Goal: Use online tool/utility

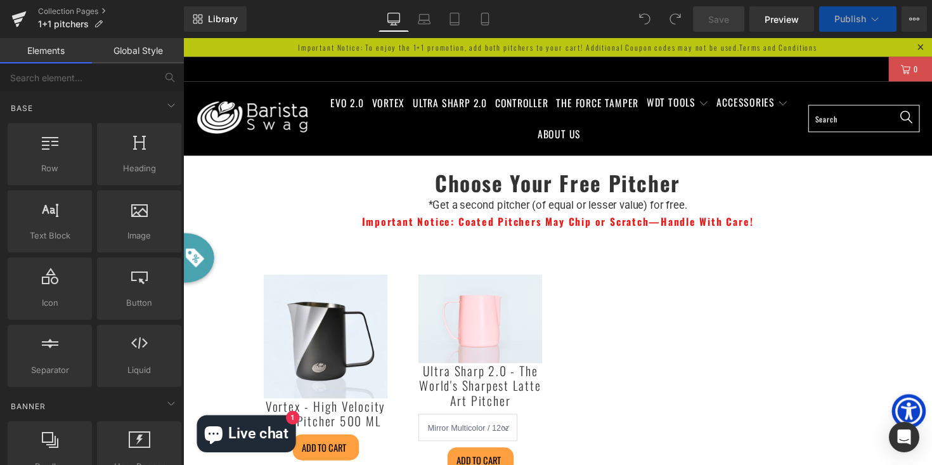
select select
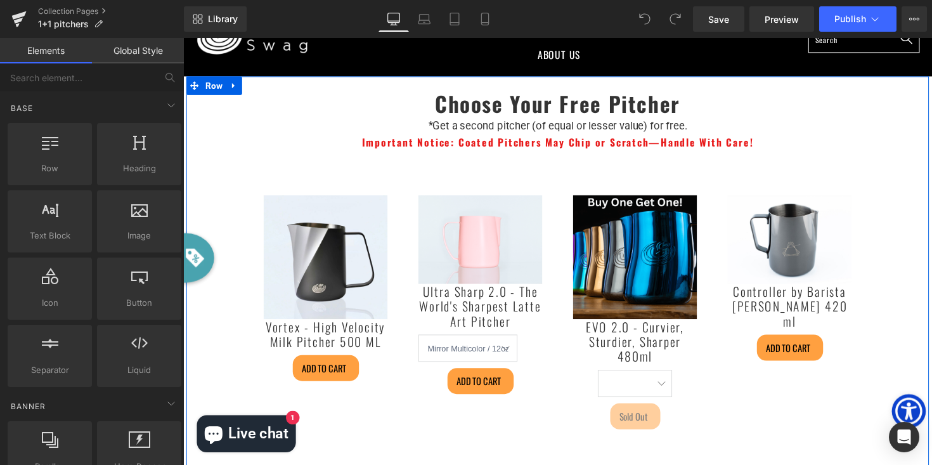
scroll to position [82, 0]
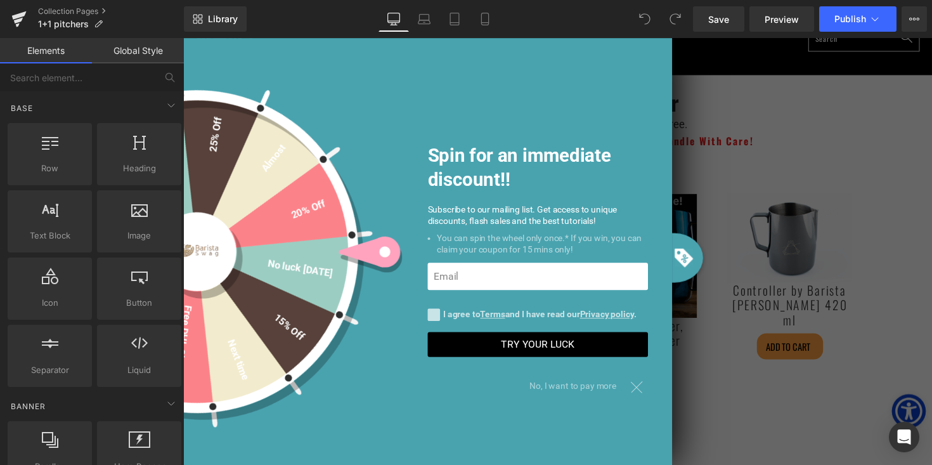
click at [579, 390] on span "No, I want to pay more" at bounding box center [587, 395] width 99 height 22
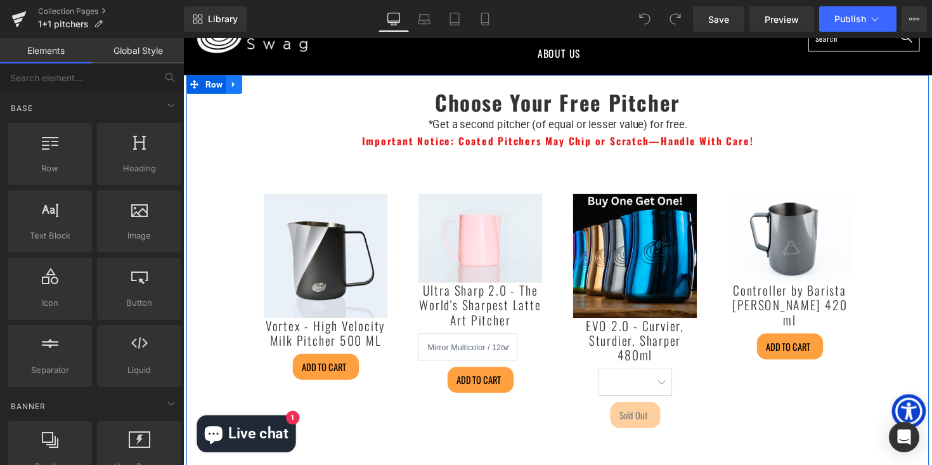
click at [241, 85] on link at bounding box center [235, 85] width 16 height 19
click at [255, 84] on icon at bounding box center [251, 85] width 9 height 9
select select
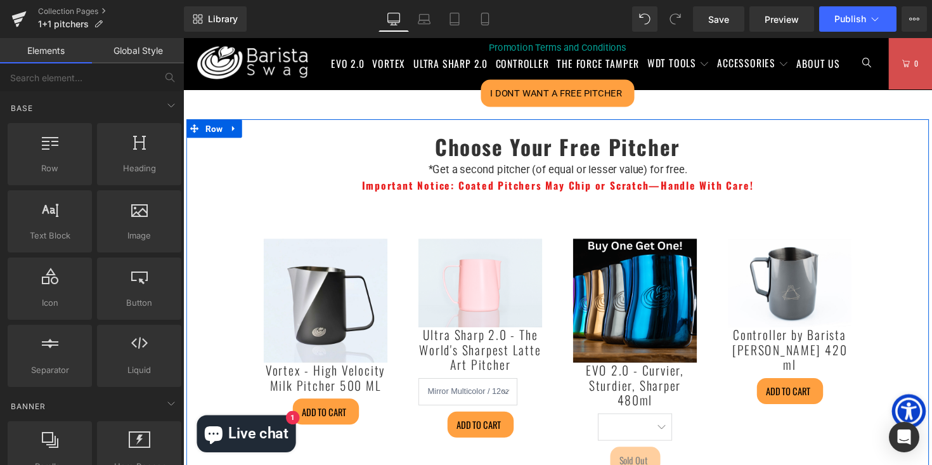
scroll to position [514, 0]
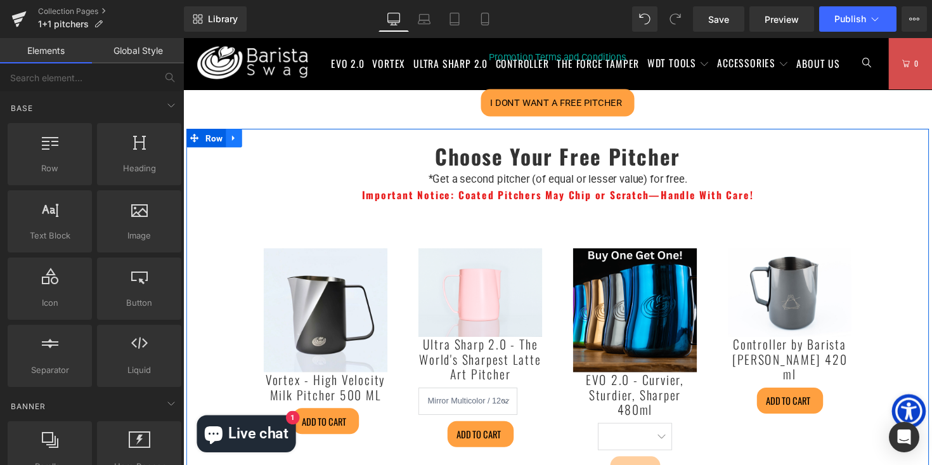
click at [235, 142] on icon at bounding box center [234, 141] width 3 height 6
click at [269, 141] on icon at bounding box center [268, 141] width 9 height 10
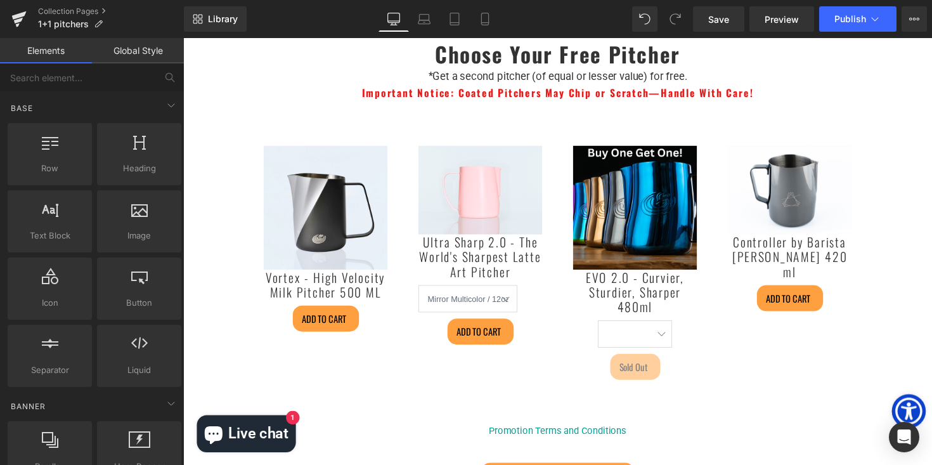
scroll to position [127, 0]
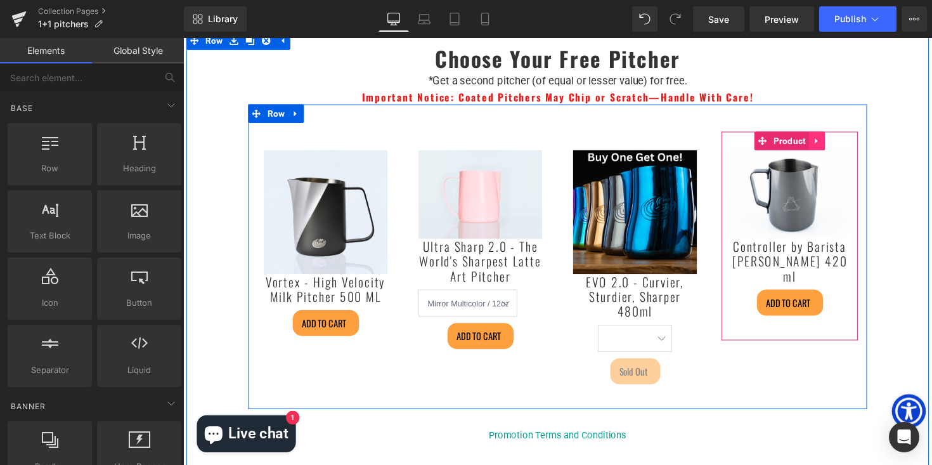
click at [833, 143] on icon at bounding box center [832, 144] width 3 height 6
click at [842, 139] on icon at bounding box center [840, 143] width 9 height 9
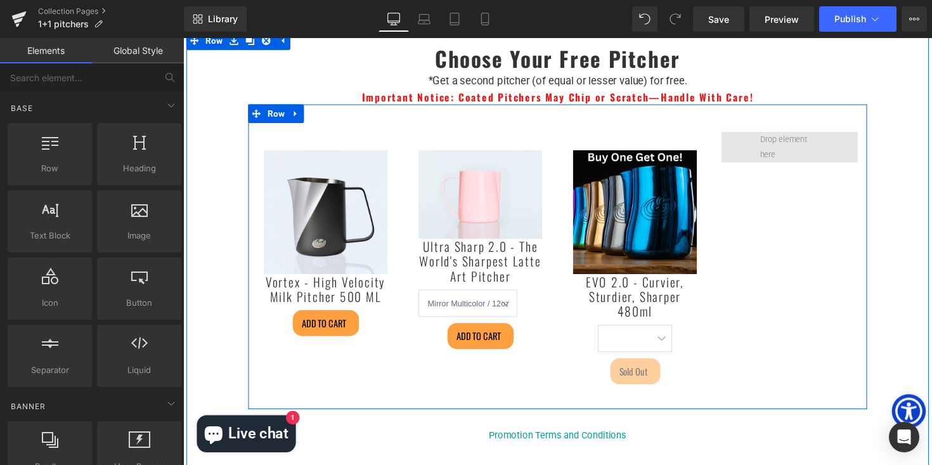
click at [816, 146] on span at bounding box center [805, 149] width 70 height 37
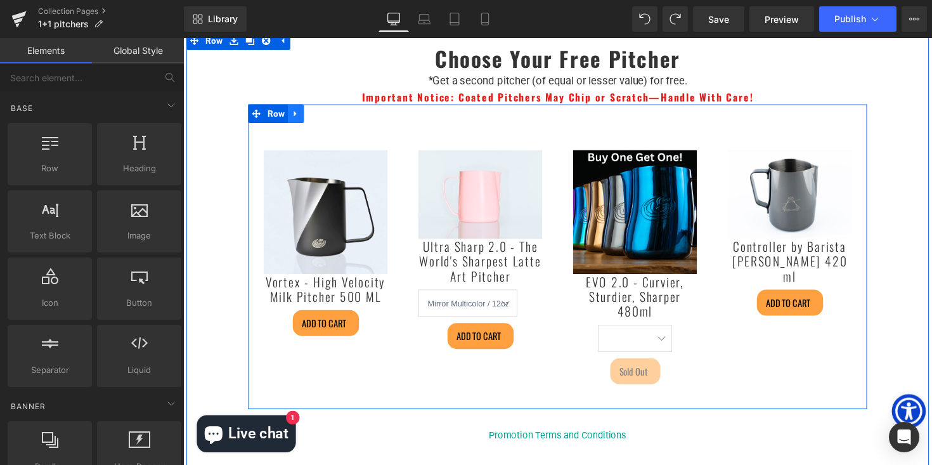
click at [299, 115] on icon at bounding box center [298, 116] width 3 height 6
click at [319, 113] on icon at bounding box center [315, 115] width 9 height 9
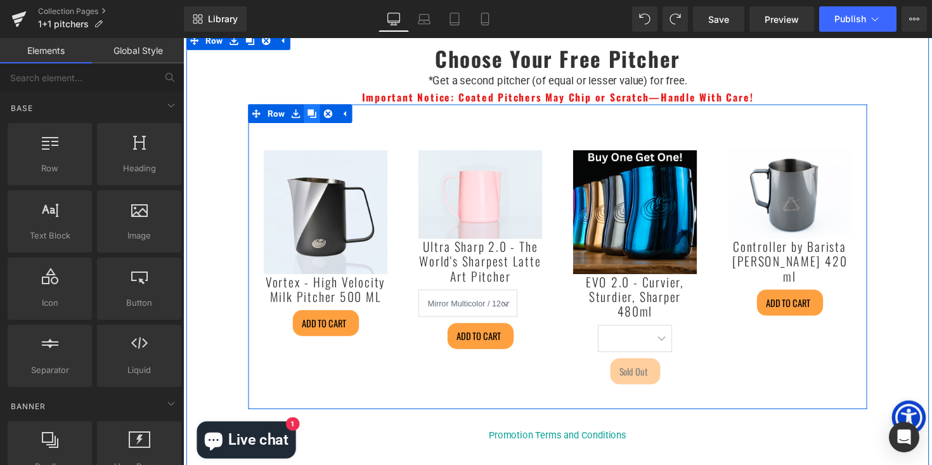
select select
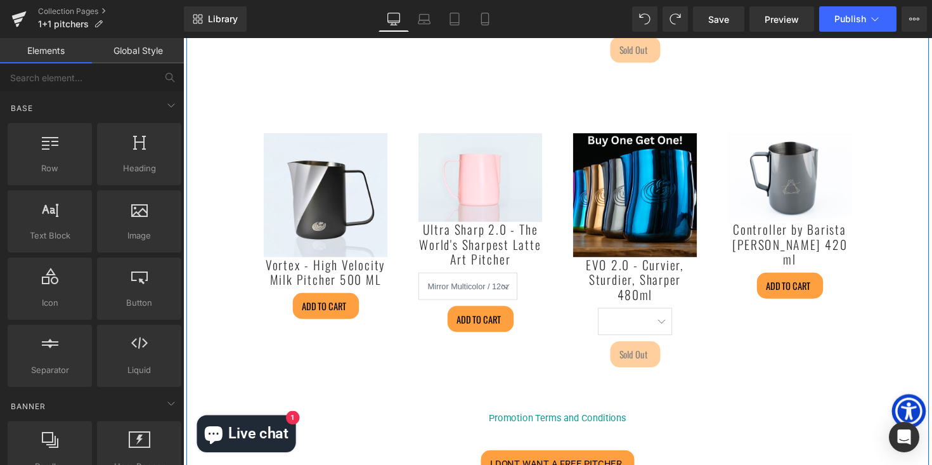
scroll to position [456, 0]
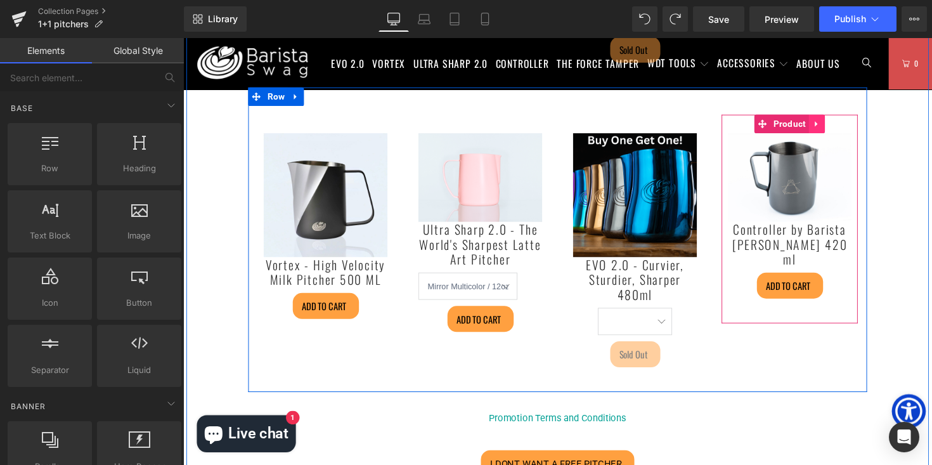
click at [834, 127] on icon at bounding box center [832, 127] width 9 height 10
click at [841, 126] on icon at bounding box center [840, 126] width 9 height 9
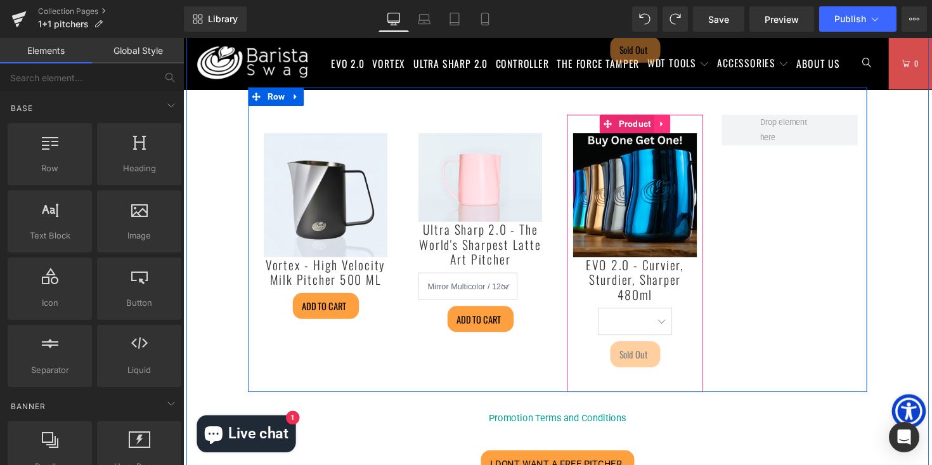
click at [675, 126] on icon at bounding box center [673, 127] width 3 height 6
click at [690, 128] on link at bounding box center [682, 126] width 16 height 19
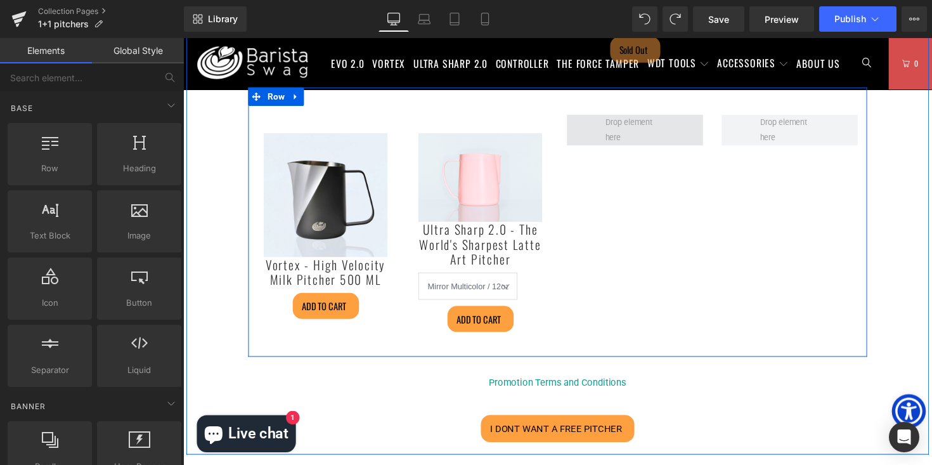
click at [702, 126] on span at bounding box center [645, 133] width 139 height 32
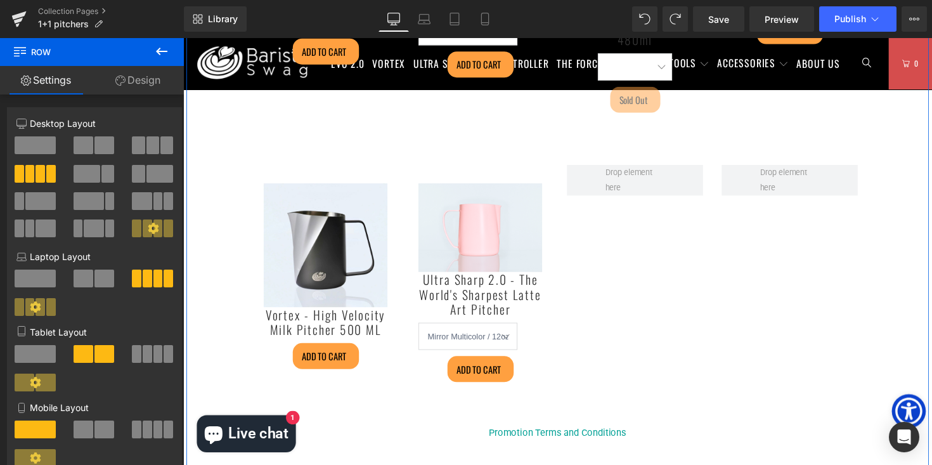
scroll to position [403, 0]
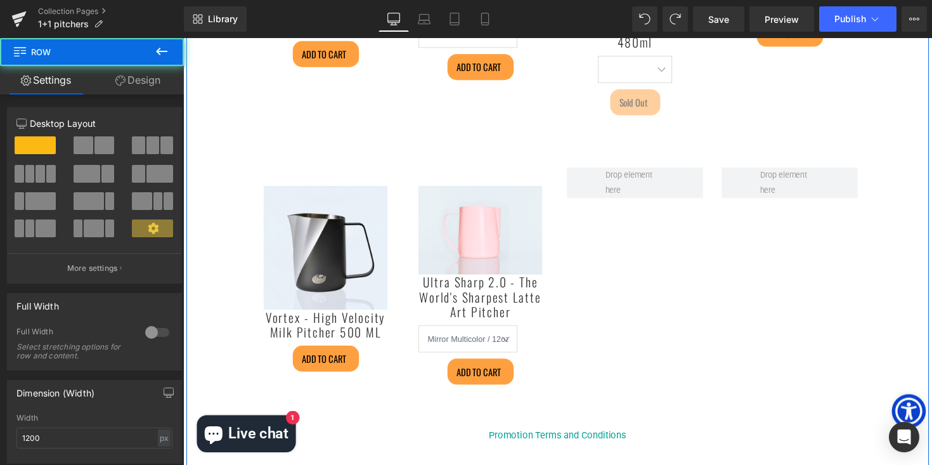
click at [219, 134] on div "Choose Your Free Pitcher Heading *Get a second pitcher (of equal or lesser valu…" at bounding box center [566, 143] width 761 height 737
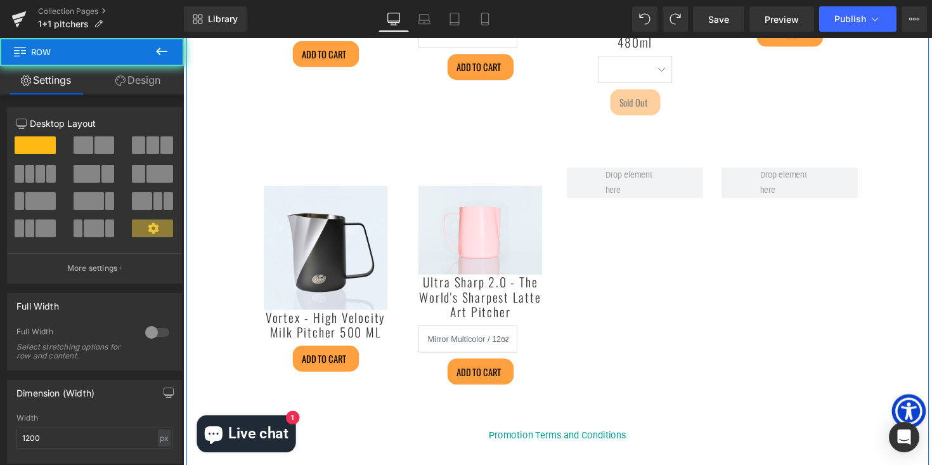
click at [228, 168] on div "Choose Your Free Pitcher Heading *Get a second pitcher (of equal or lesser valu…" at bounding box center [566, 143] width 761 height 737
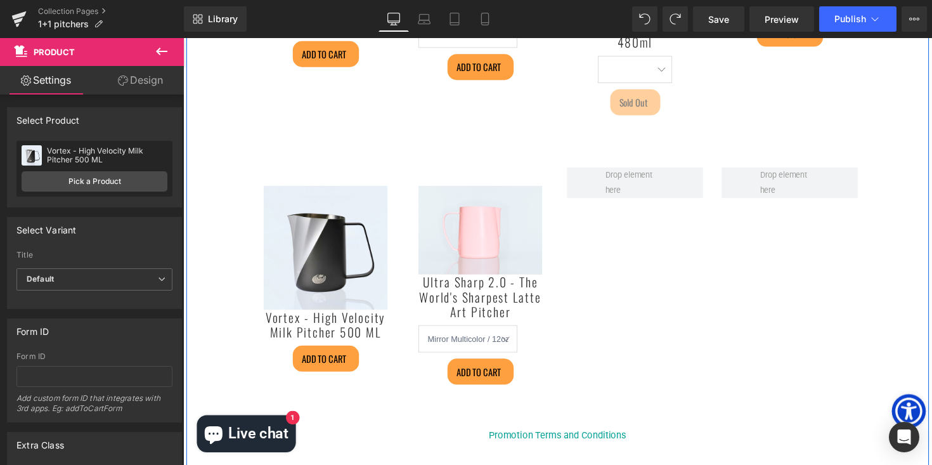
click at [296, 171] on div "Sale Off (P) Image Vortex - High Velocity Milk Pitcher 500 ML (P) Title ADD TO …" at bounding box center [328, 288] width 139 height 235
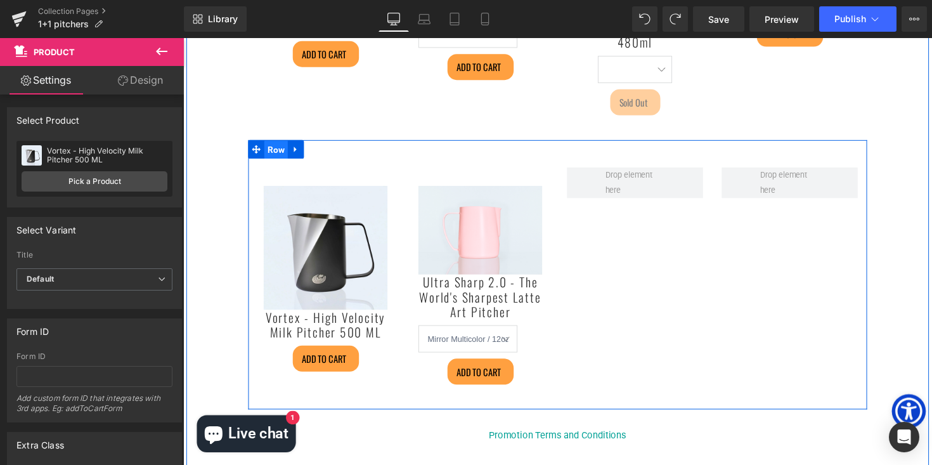
click at [269, 146] on span "Row" at bounding box center [278, 152] width 24 height 19
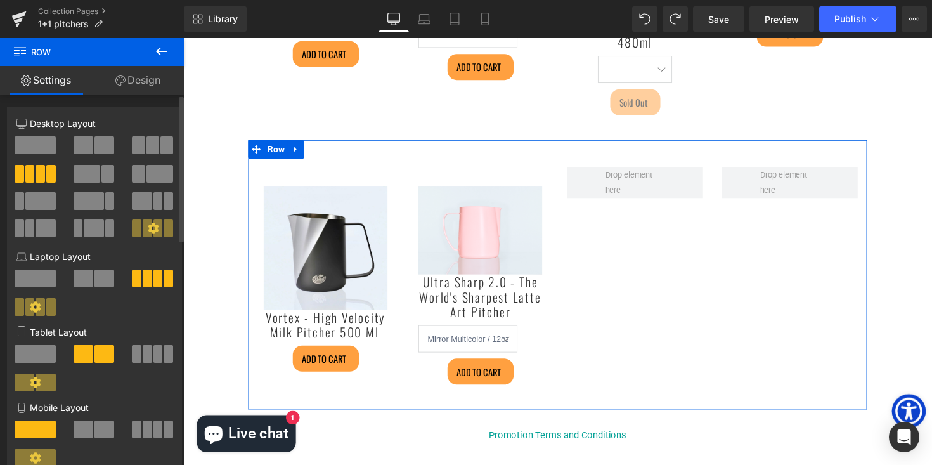
click at [94, 141] on span at bounding box center [104, 145] width 20 height 18
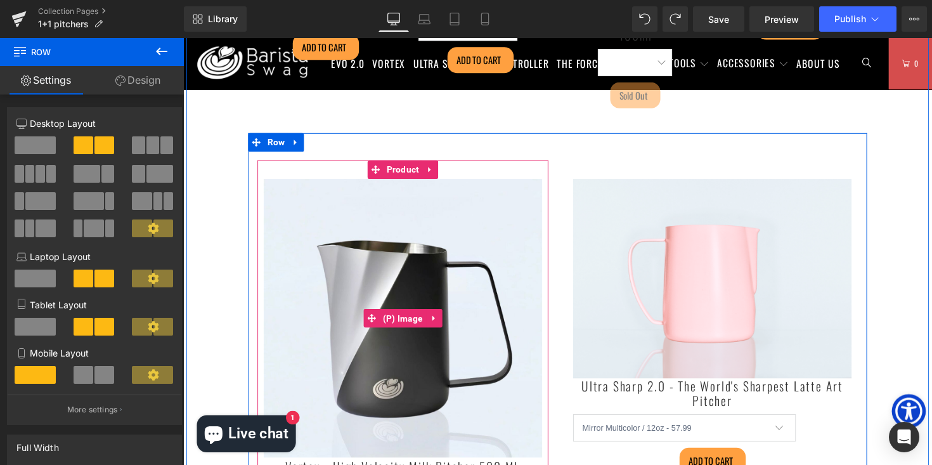
scroll to position [392, 0]
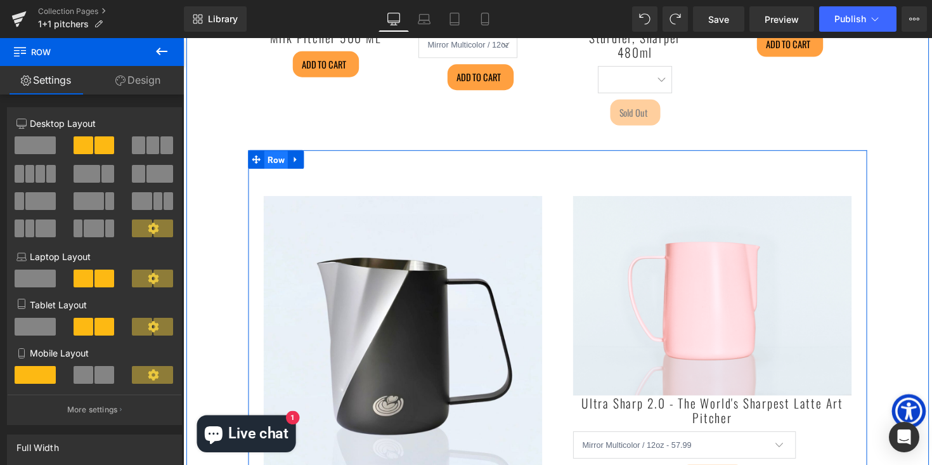
click at [288, 162] on span "Row" at bounding box center [278, 162] width 24 height 19
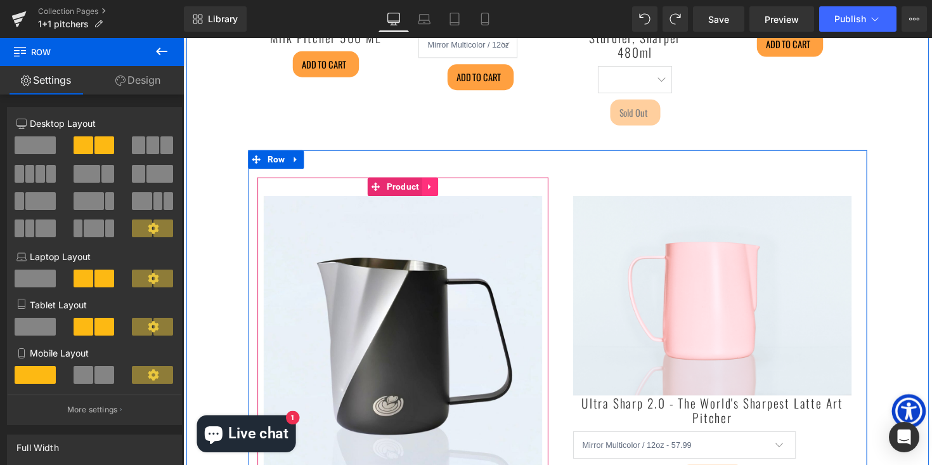
click at [437, 190] on icon at bounding box center [435, 191] width 3 height 6
click at [384, 190] on link "Product" at bounding box center [375, 190] width 56 height 19
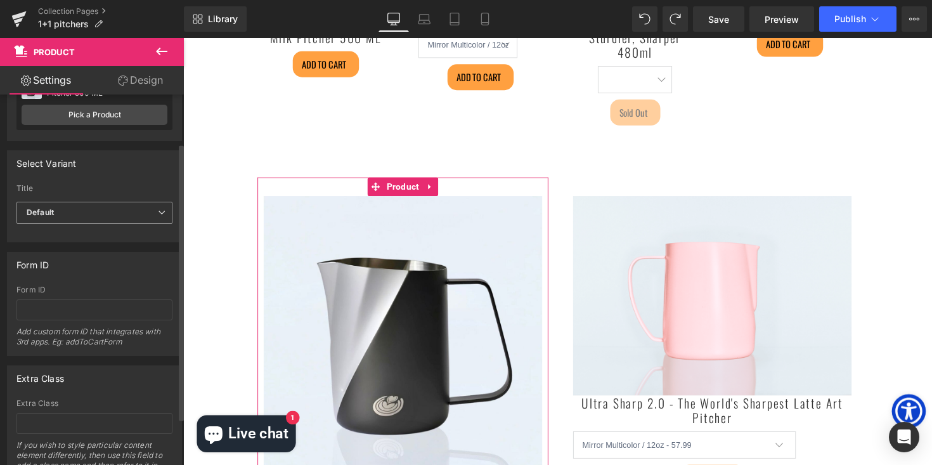
scroll to position [65, 0]
click at [91, 224] on span "Default" at bounding box center [94, 215] width 156 height 22
click at [108, 190] on label "Title" at bounding box center [94, 192] width 156 height 13
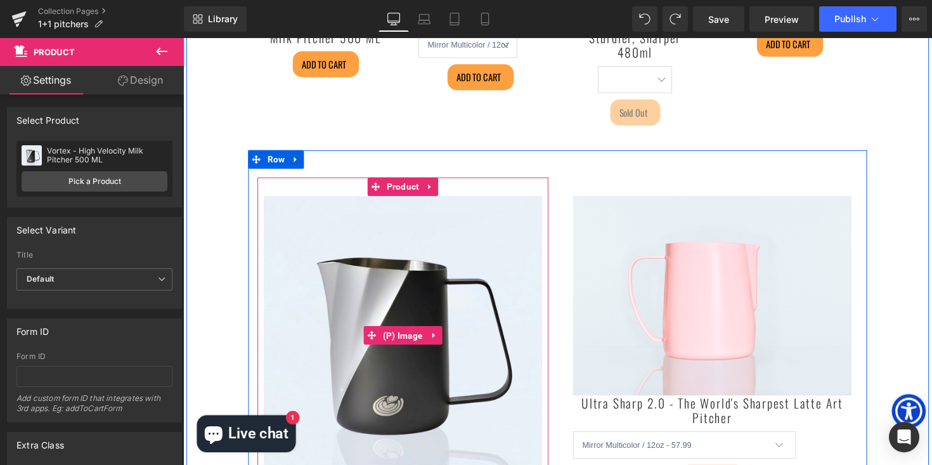
click at [409, 200] on img at bounding box center [408, 342] width 285 height 285
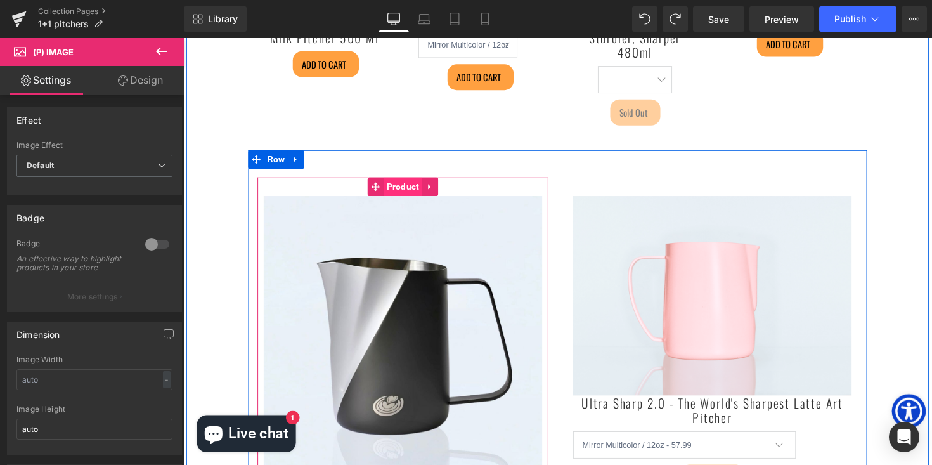
click at [398, 193] on span "Product" at bounding box center [408, 190] width 39 height 19
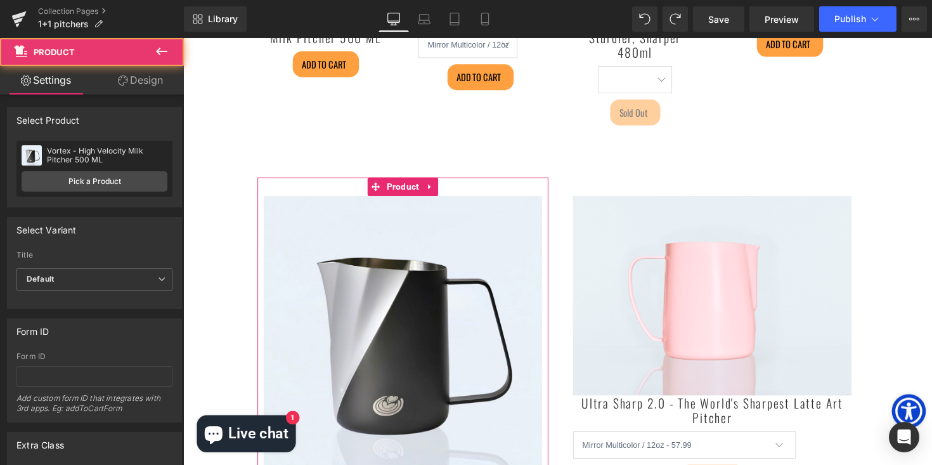
click at [153, 81] on link "Design" at bounding box center [140, 80] width 92 height 29
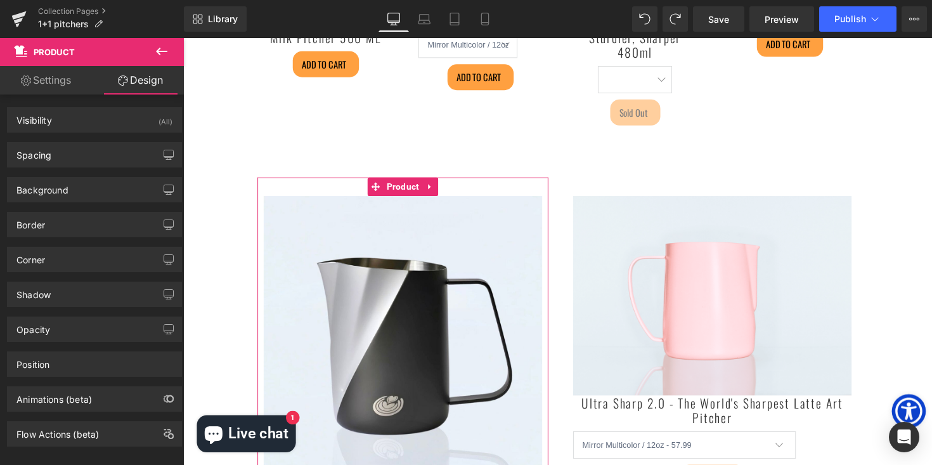
click at [75, 75] on link "Settings" at bounding box center [46, 80] width 92 height 29
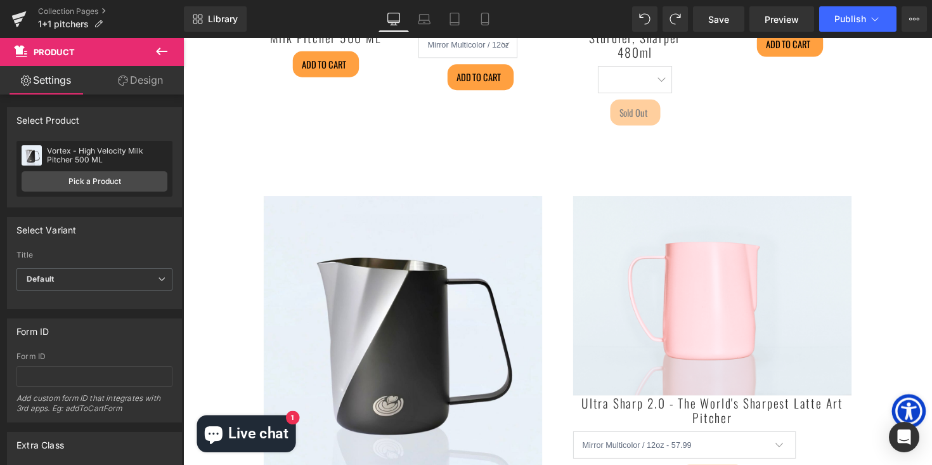
click at [167, 48] on icon at bounding box center [161, 51] width 15 height 15
